Goal: Register for event/course

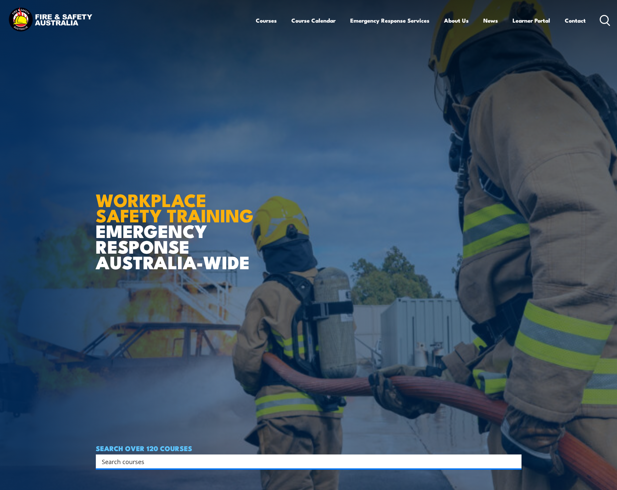
click at [131, 458] on input "Search input" at bounding box center [304, 462] width 405 height 10
type input "manual handling"
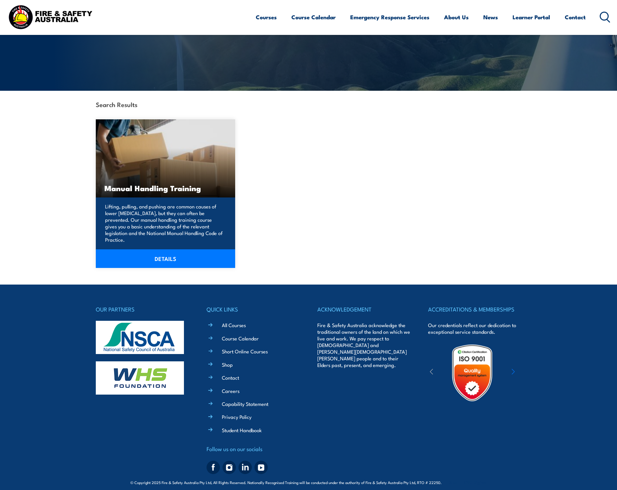
click at [166, 256] on link "DETAILS" at bounding box center [166, 258] width 140 height 19
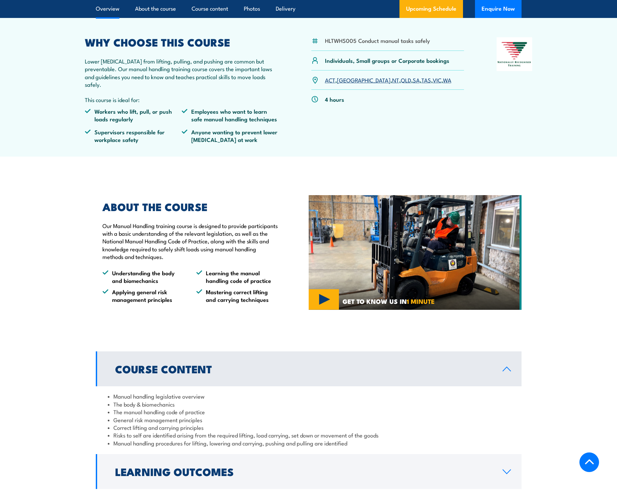
scroll to position [200, 0]
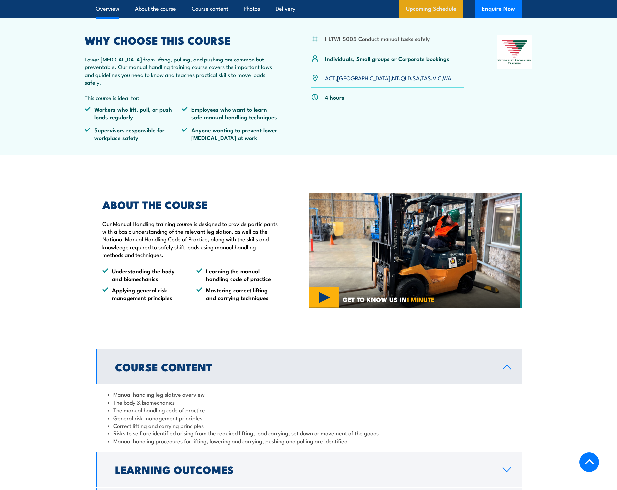
click at [429, 10] on link "Upcoming Schedule" at bounding box center [431, 9] width 64 height 18
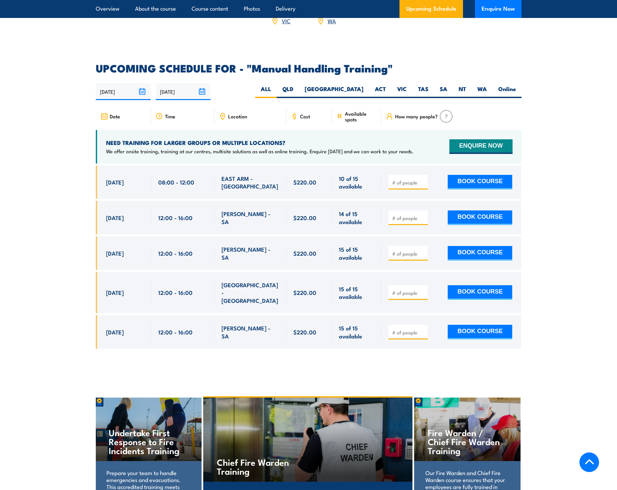
scroll to position [1015, 0]
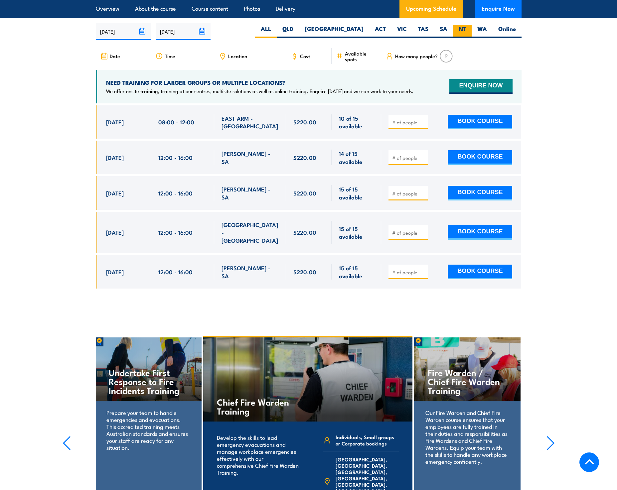
click at [471, 29] on label "NT" at bounding box center [462, 31] width 19 height 13
click at [470, 29] on input "NT" at bounding box center [468, 27] width 4 height 4
radio input "true"
click at [481, 28] on label "WA" at bounding box center [482, 31] width 21 height 13
click at [487, 28] on input "WA" at bounding box center [489, 27] width 4 height 4
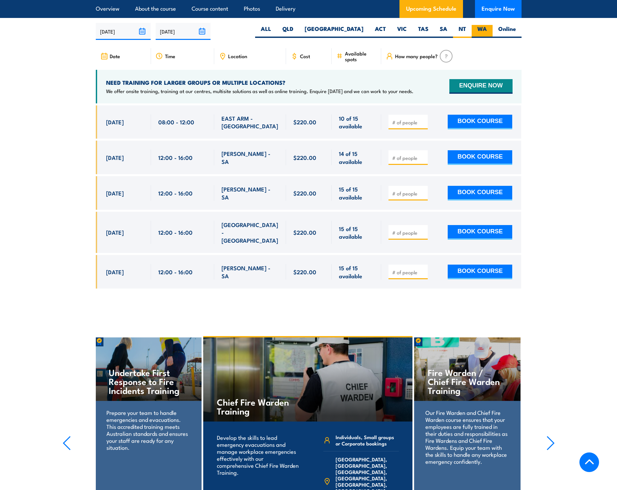
radio input "true"
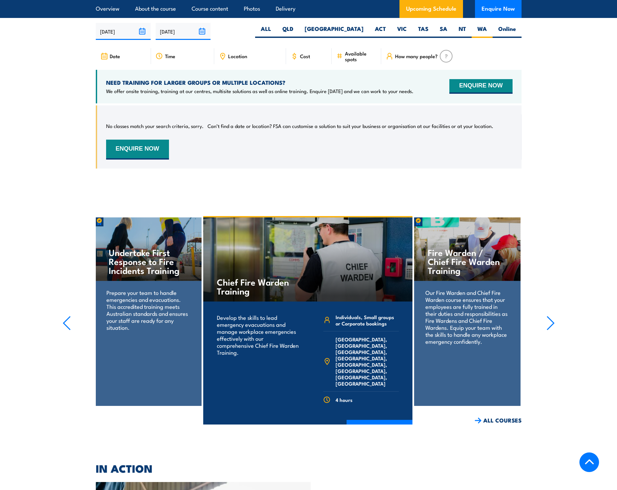
scroll to position [1015, 0]
